Goal: Unclear: Browse casually

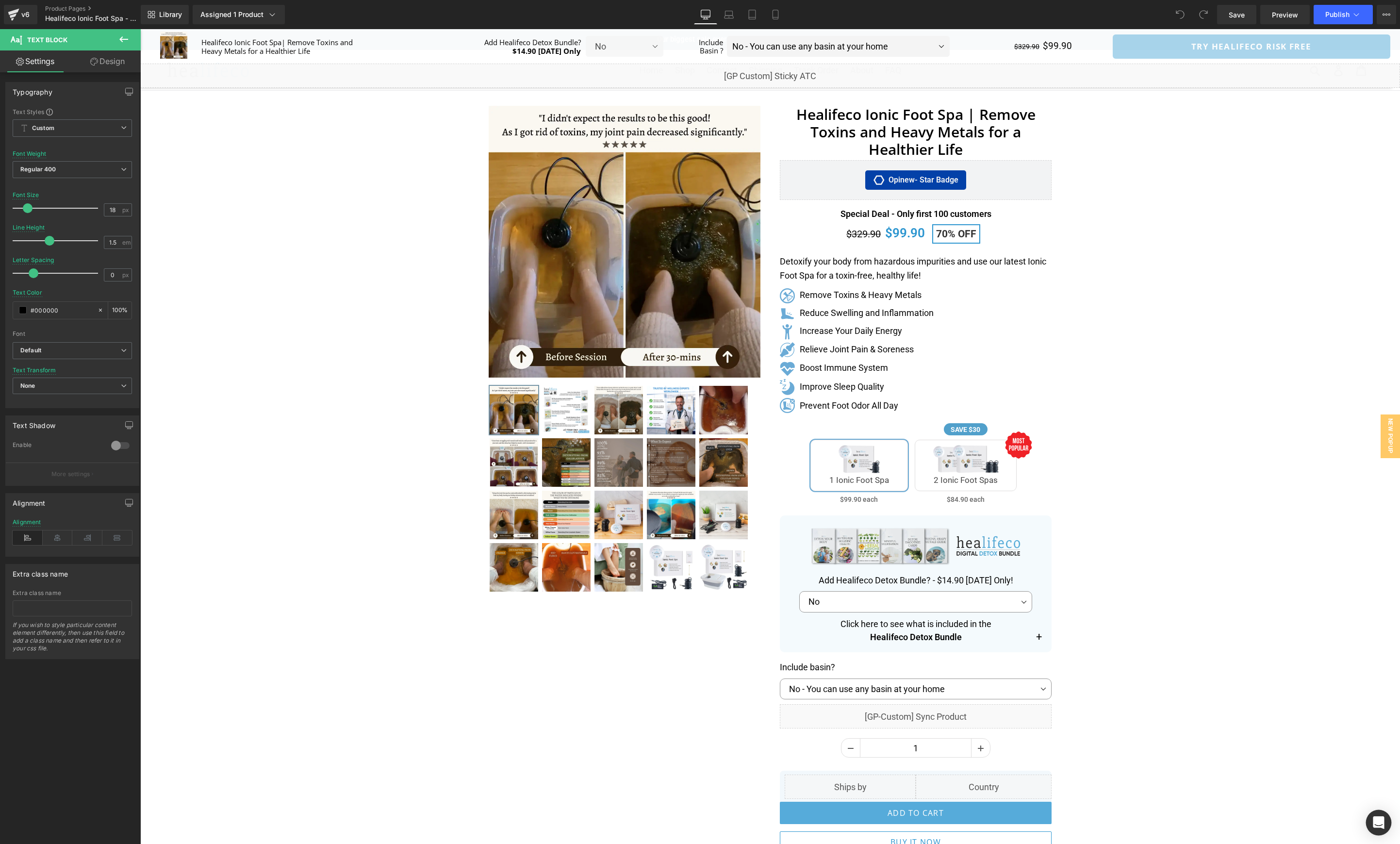
click at [1376, 831] on div "Open Intercom Messenger" at bounding box center [1379, 822] width 25 height 25
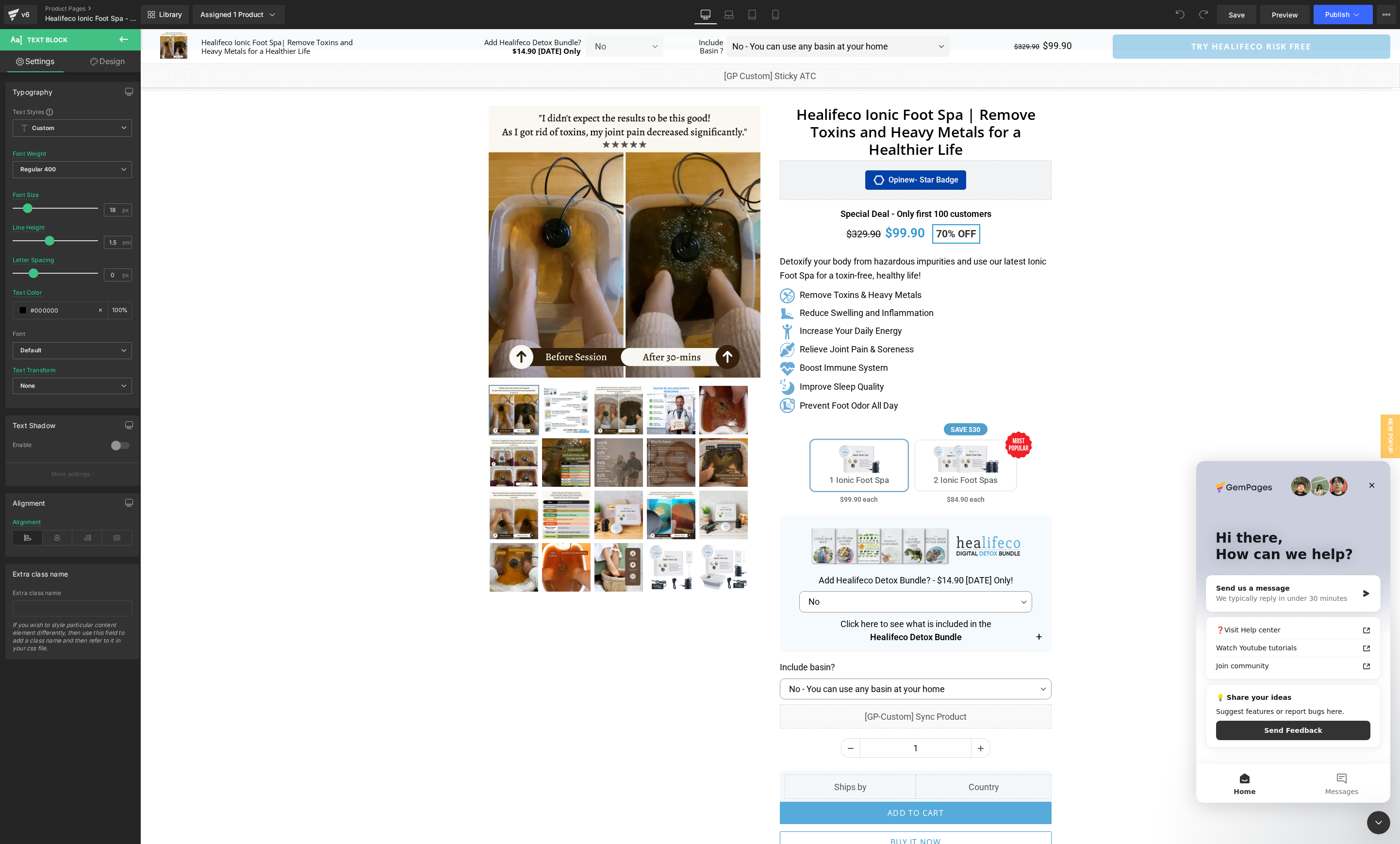
click at [1213, 320] on div at bounding box center [700, 407] width 1400 height 814
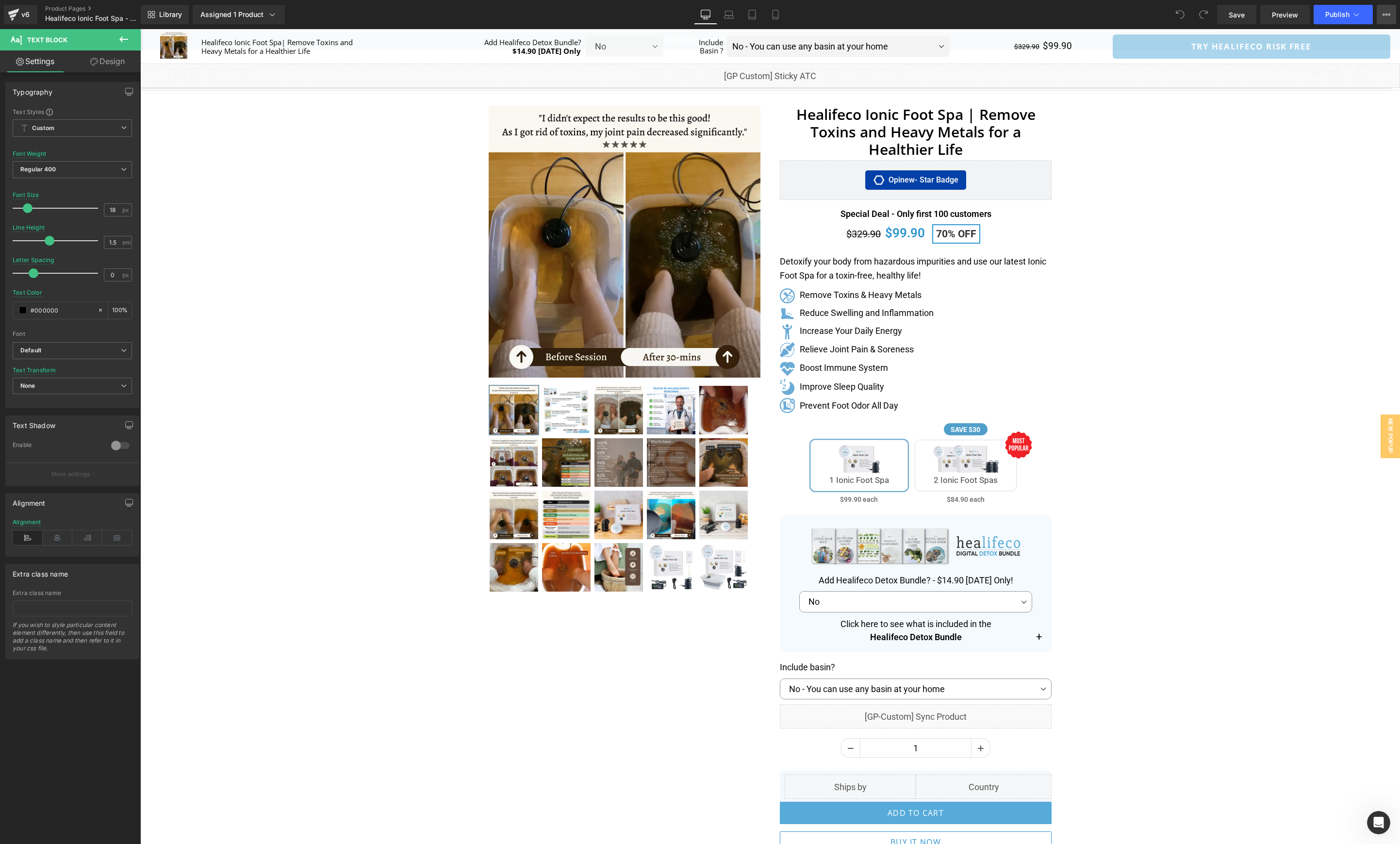
click at [1389, 20] on button "View Live Page View with current Template Save Template to Library Schedule Pub…" at bounding box center [1386, 14] width 20 height 20
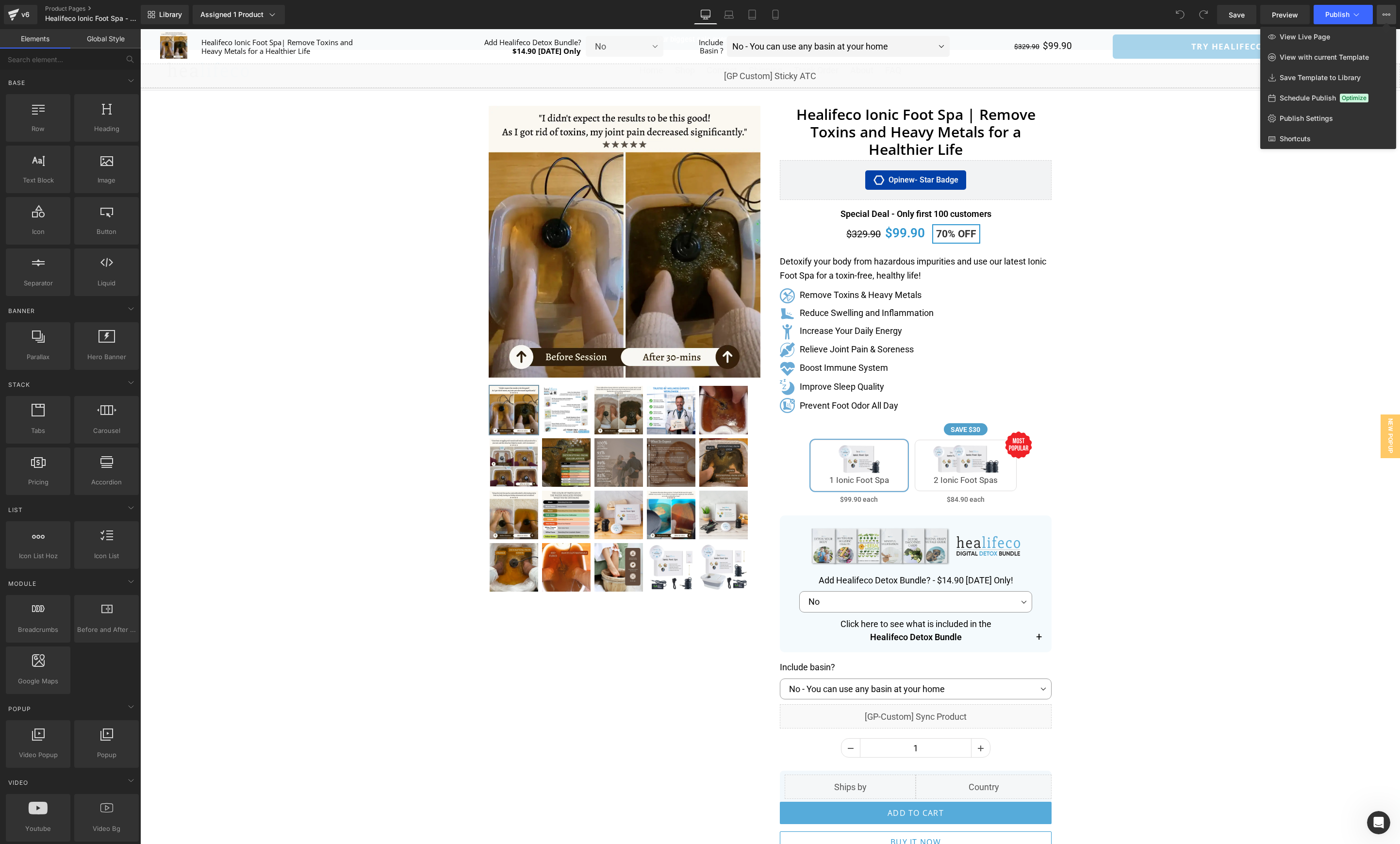
click at [1279, 238] on div at bounding box center [770, 436] width 1260 height 814
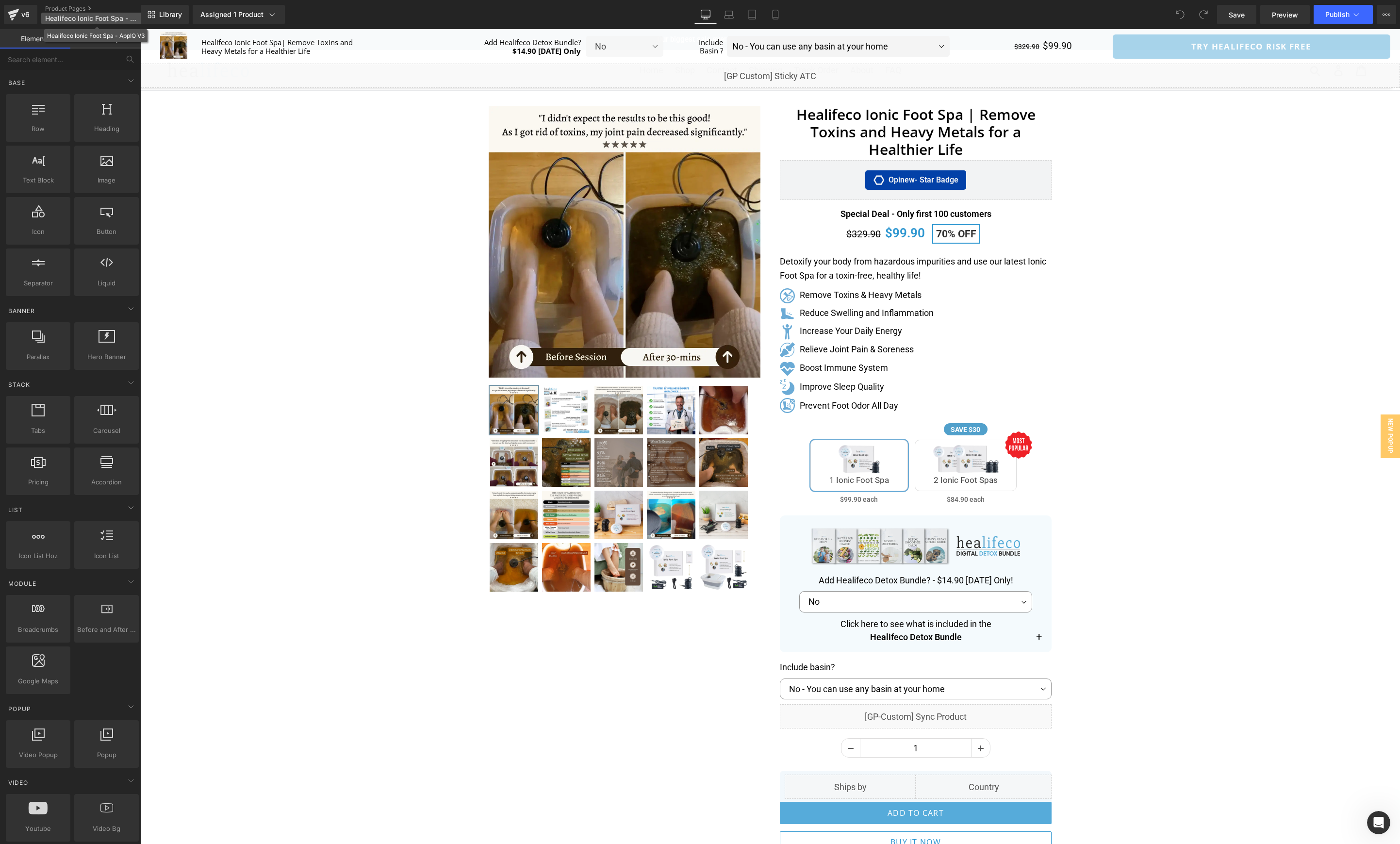
click at [106, 18] on span "Healifeco Ionic Foot Spa - AppIQ V3" at bounding box center [91, 18] width 93 height 8
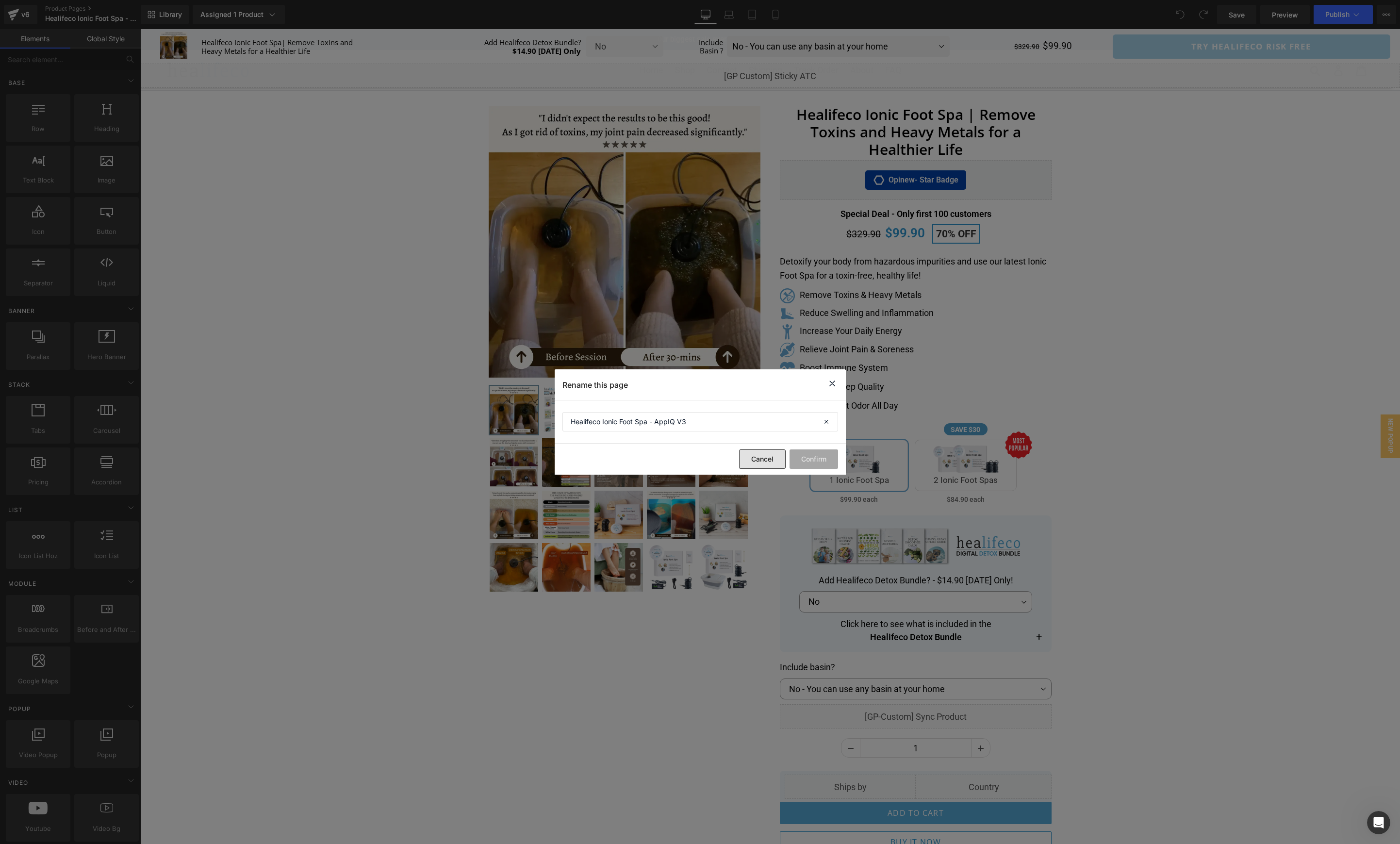
click at [765, 461] on button "Cancel" at bounding box center [763, 459] width 47 height 20
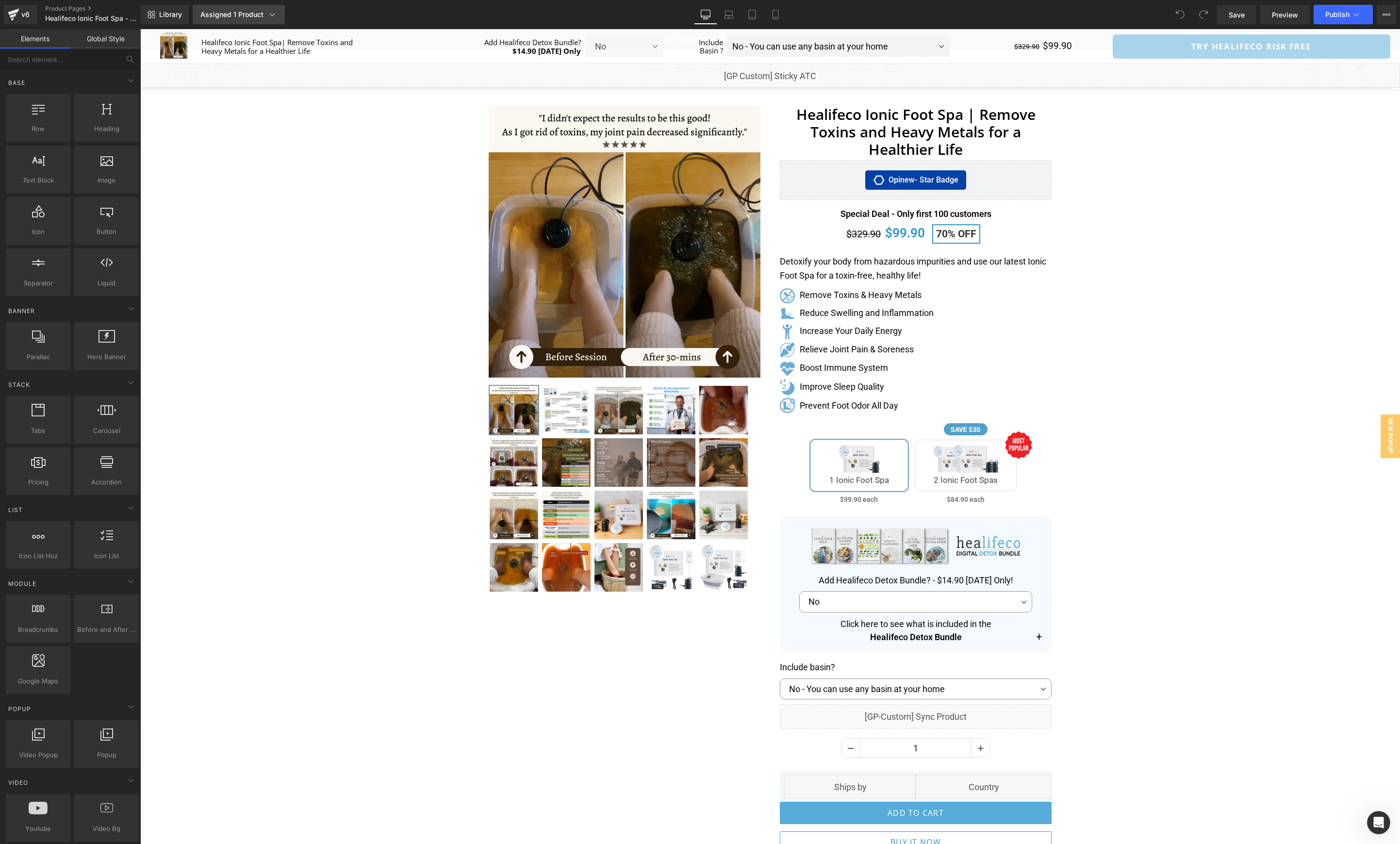
click at [239, 16] on div "Assigned 1 Product" at bounding box center [238, 14] width 76 height 9
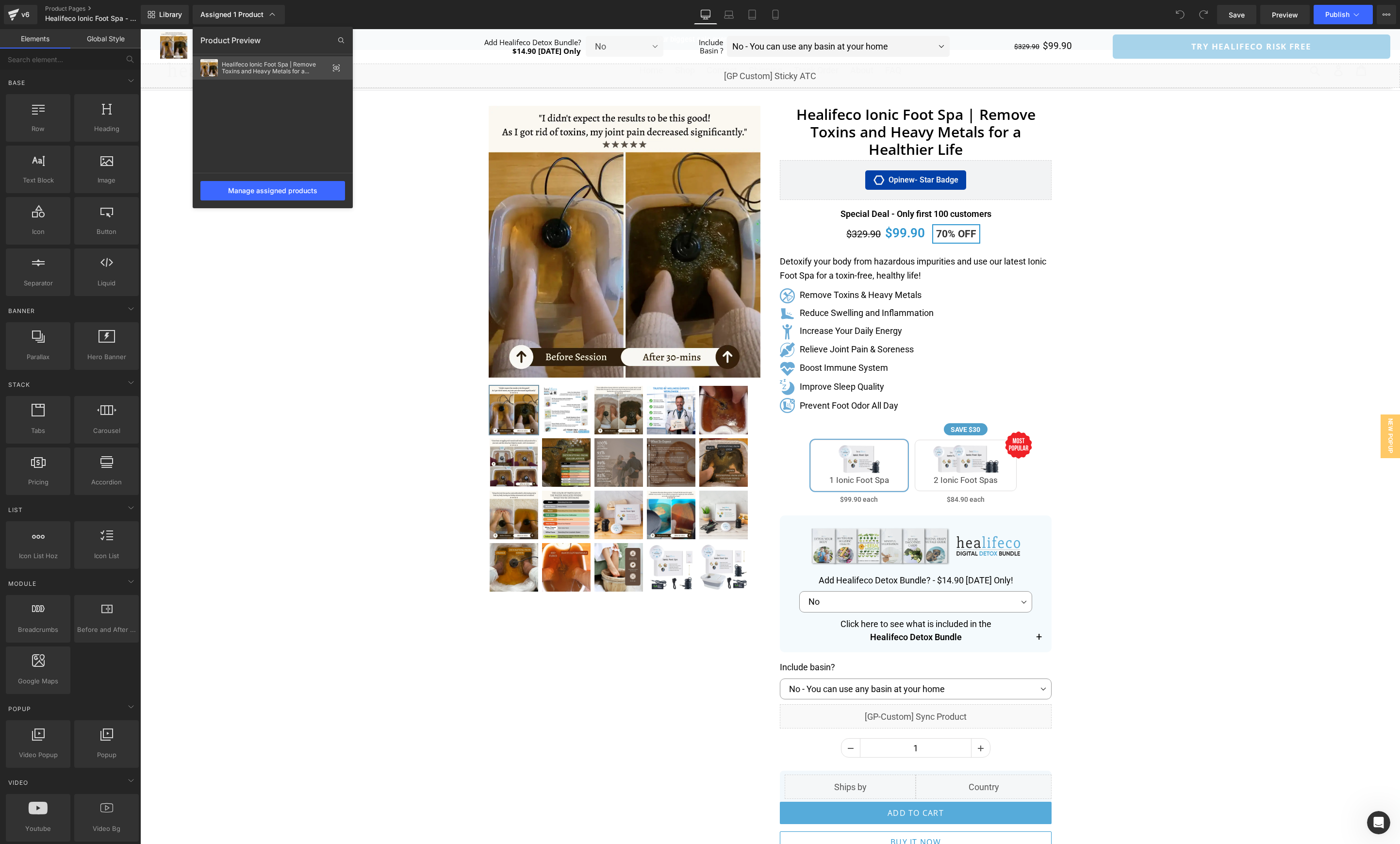
click at [337, 72] on div "Healifeco Ionic Foot Spa | Remove Toxins and Heavy Metals for a Healthier Life" at bounding box center [273, 68] width 160 height 23
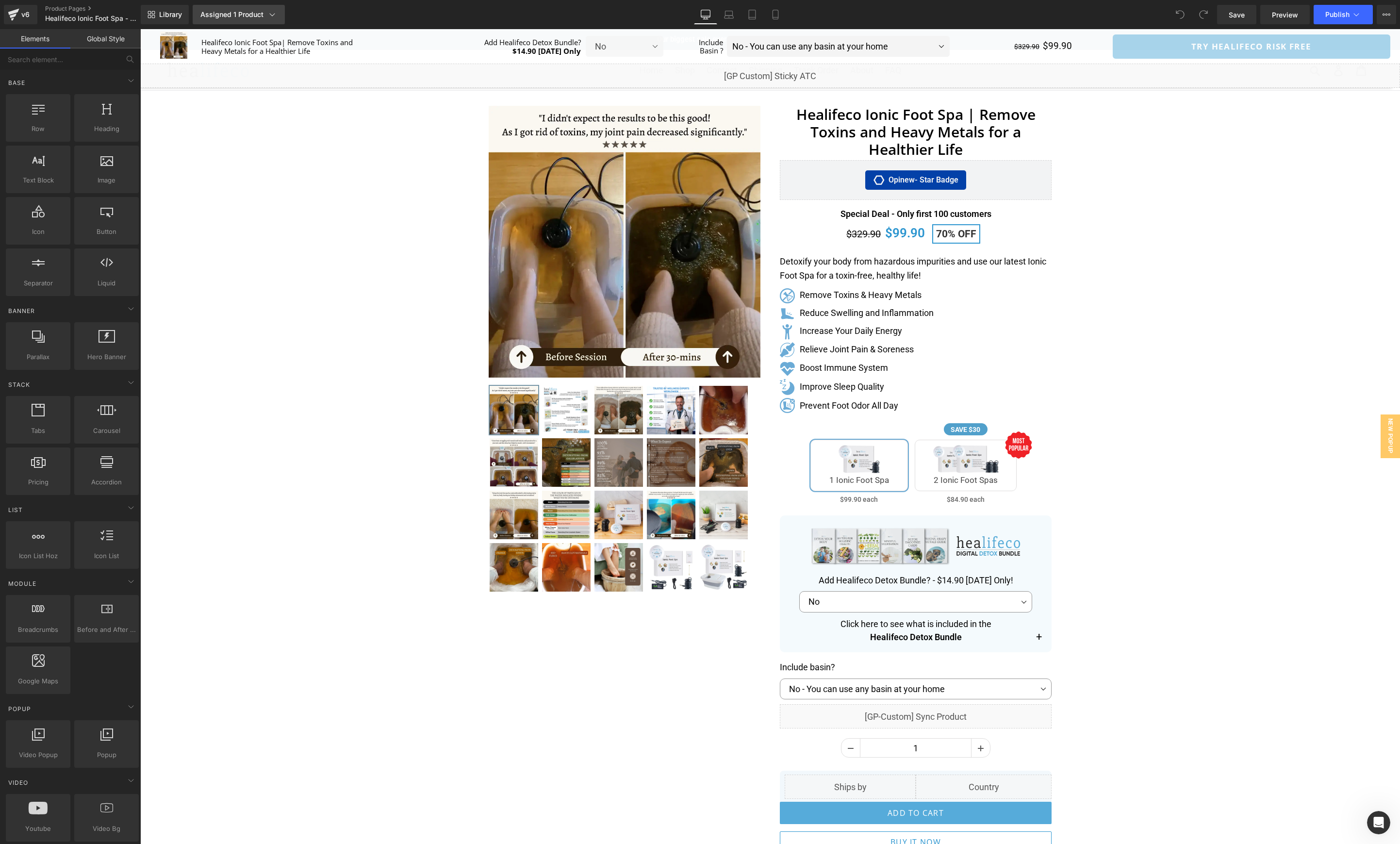
click at [273, 20] on link "Assigned 1 Product" at bounding box center [239, 14] width 92 height 20
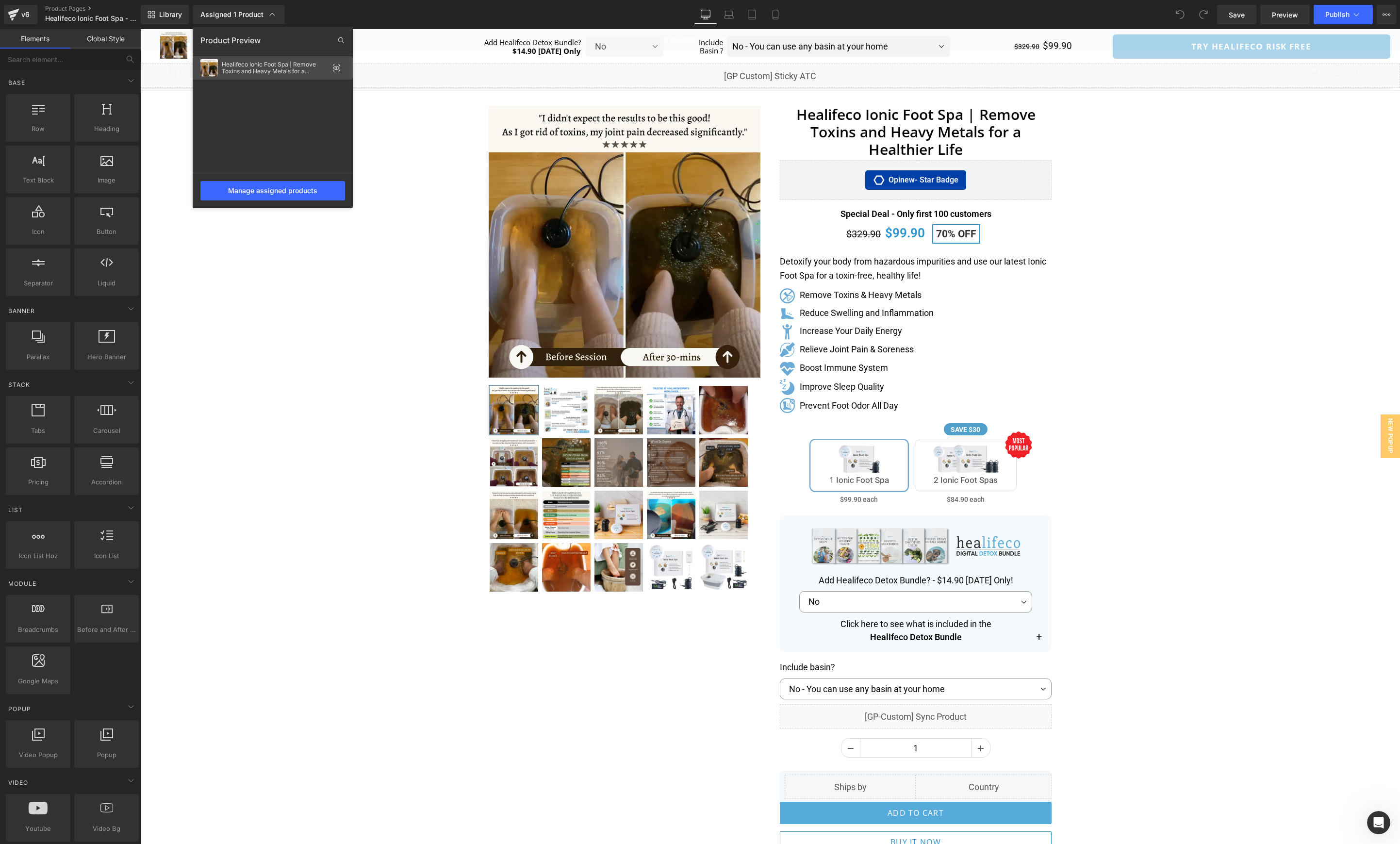
click at [337, 68] on icon at bounding box center [336, 68] width 8 height 8
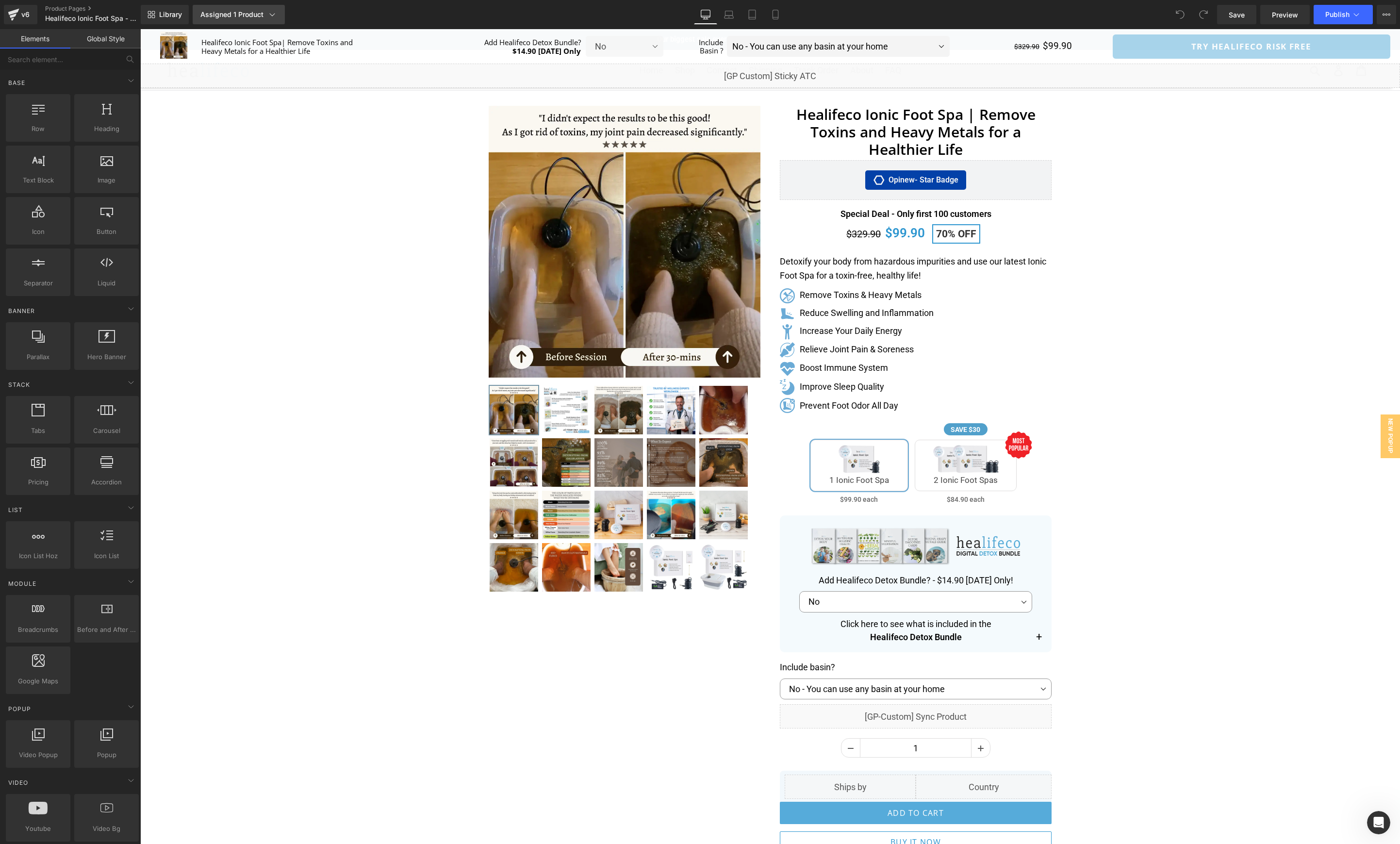
click at [278, 20] on link "Assigned 1 Product" at bounding box center [239, 14] width 92 height 20
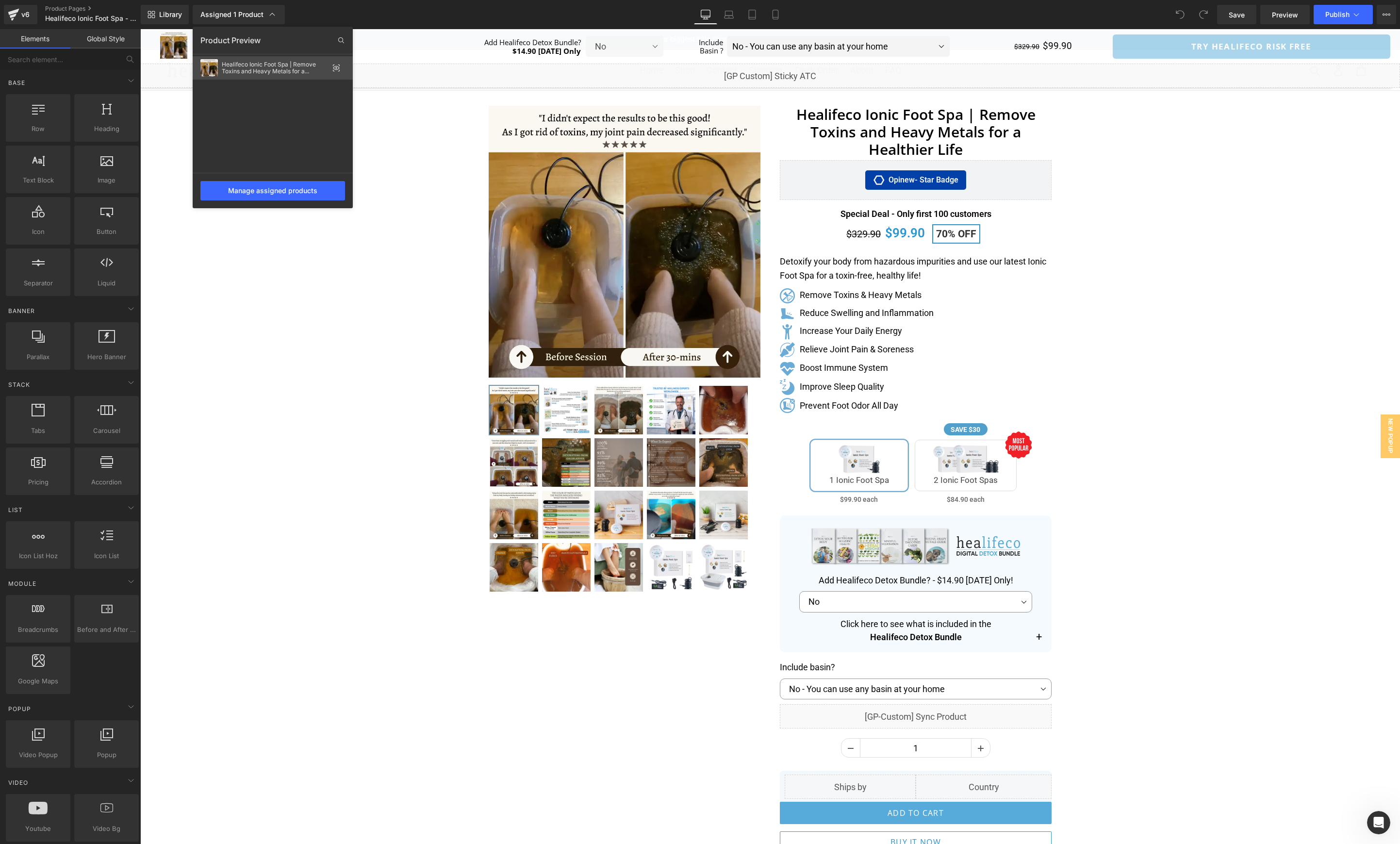
click at [246, 66] on div "Healifeco Ionic Foot Spa | Remove Toxins and Heavy Metals for a Healthier Life" at bounding box center [275, 68] width 107 height 14
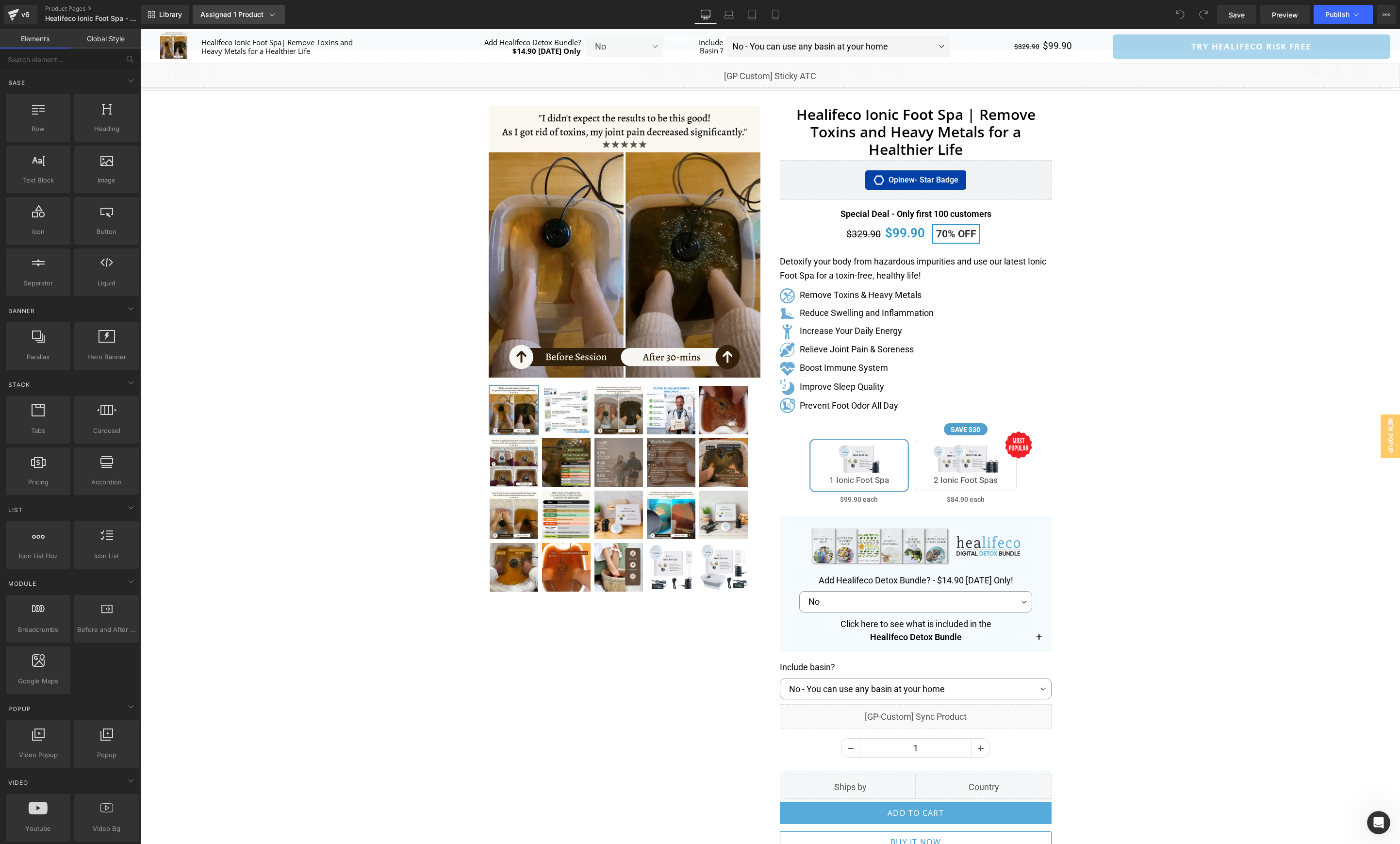
click at [260, 14] on div "Assigned 1 Product" at bounding box center [238, 14] width 76 height 9
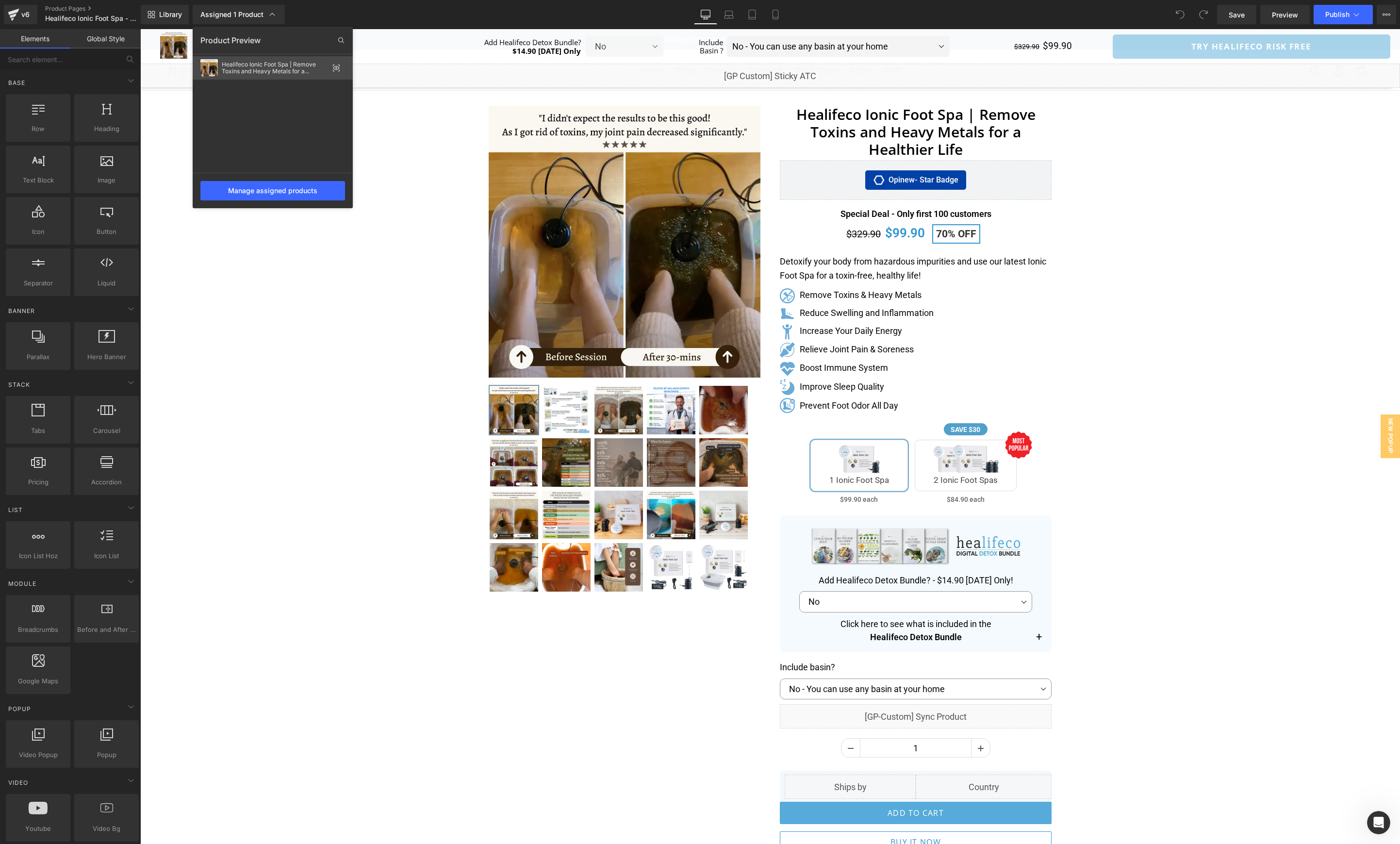
click at [337, 69] on icon at bounding box center [337, 68] width 7 height 4
